Goal: Transaction & Acquisition: Purchase product/service

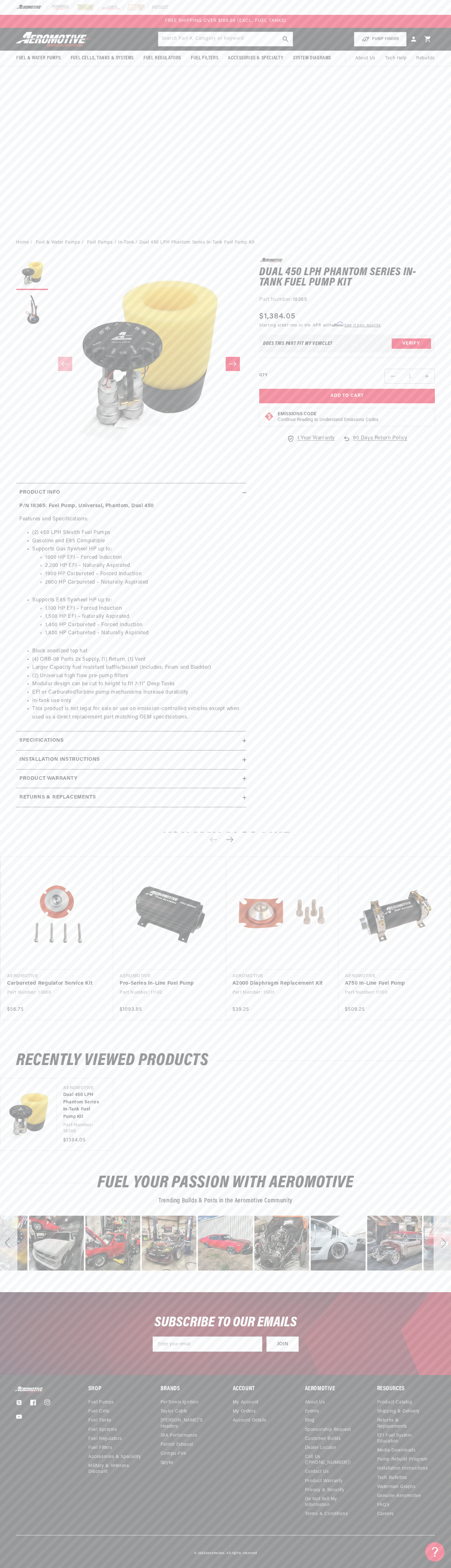
click at [197, 31] on header "Fuel & Water Pumps Back In-Tank In-Line Fuel Pumps" at bounding box center [225, 39] width 451 height 23
click at [433, 409] on modal-opener "Emissions Code Continue Reading to Understand Emissions Codes" at bounding box center [347, 416] width 176 height 18
click at [376, 1563] on html "Skip to content Your cart Your cart is empty Loading... You may also like Subto…" at bounding box center [225, 784] width 451 height 1568
click at [7, 979] on link "Carbureted Regulator Service Kit" at bounding box center [53, 984] width 93 height 9
